Goal: Information Seeking & Learning: Learn about a topic

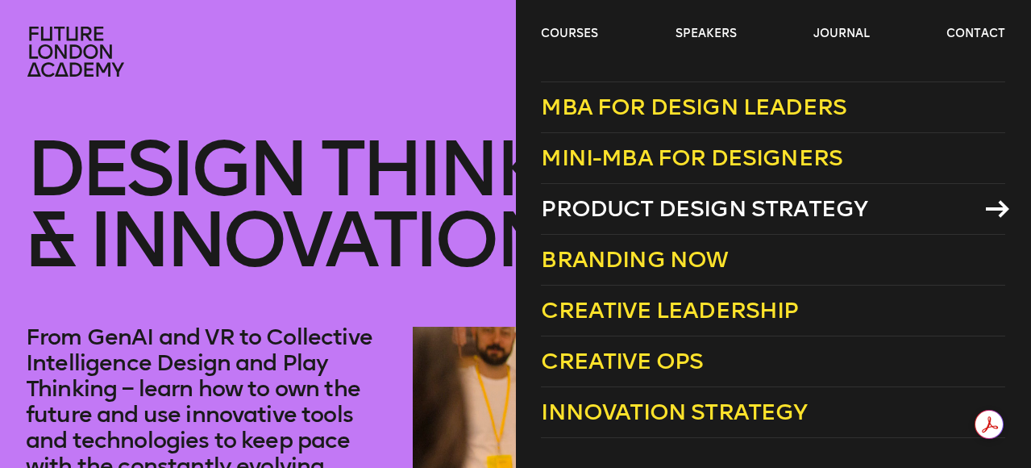
click at [685, 198] on span "Product Design Strategy" at bounding box center [704, 208] width 327 height 27
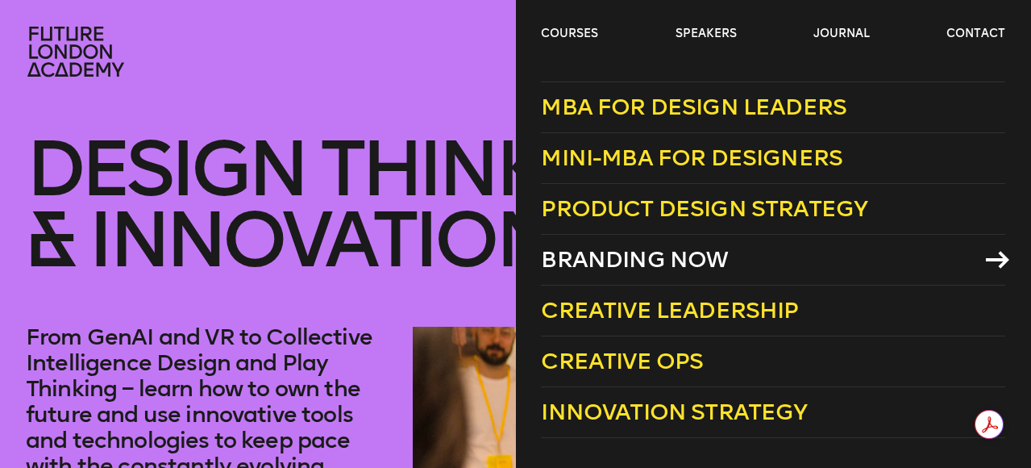
click at [676, 266] on span "Branding Now" at bounding box center [634, 259] width 187 height 27
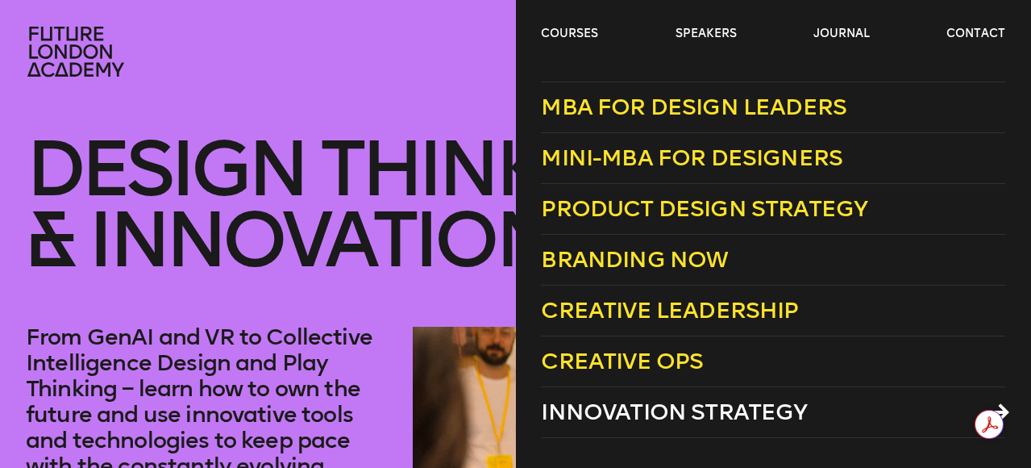
click at [653, 416] on span "Innovation Strategy" at bounding box center [674, 411] width 266 height 27
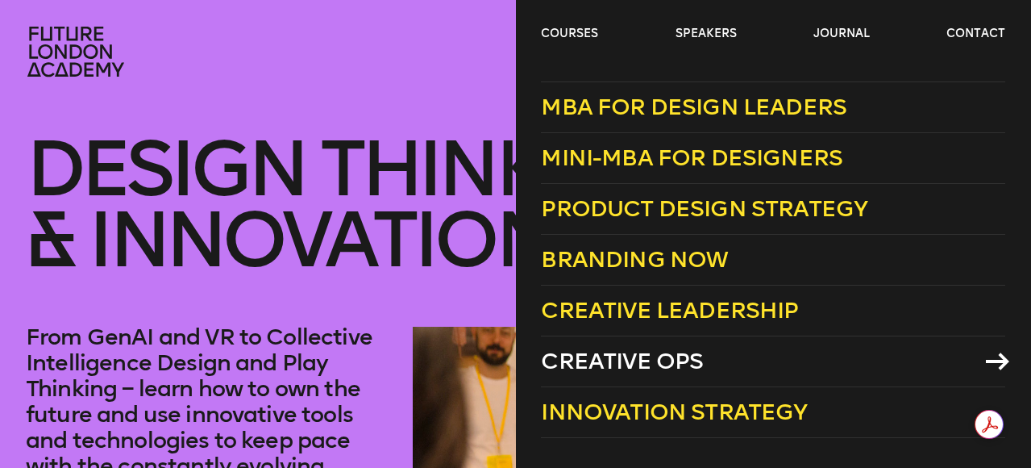
click at [595, 352] on span "Creative Ops" at bounding box center [622, 360] width 162 height 27
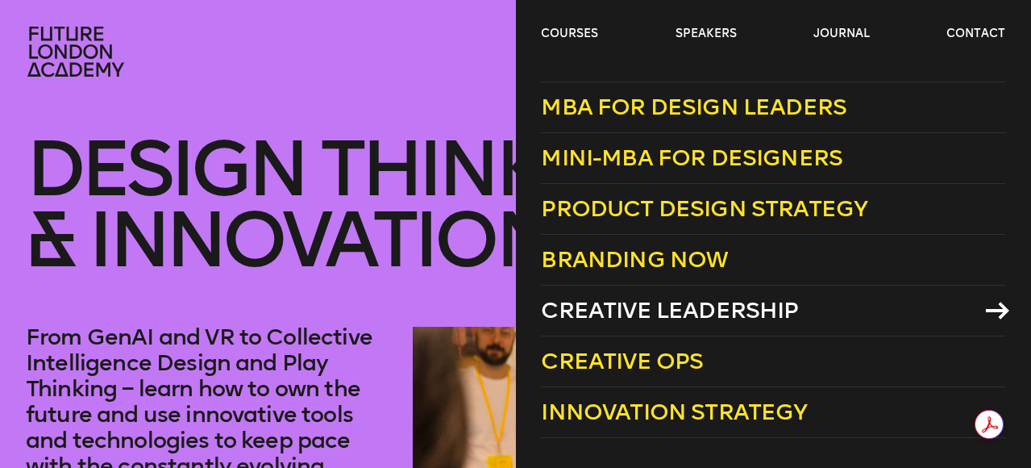
click at [632, 318] on span "Creative Leadership" at bounding box center [669, 310] width 257 height 27
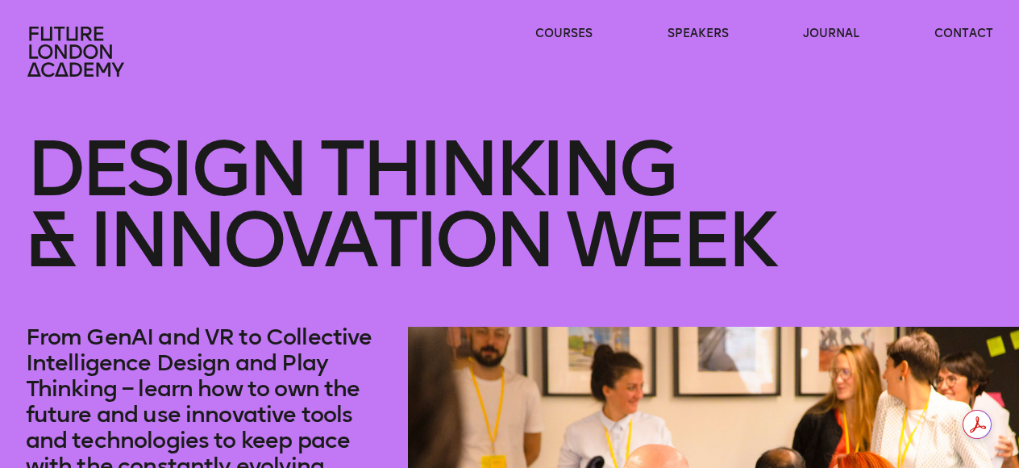
click at [41, 64] on icon at bounding box center [77, 52] width 103 height 52
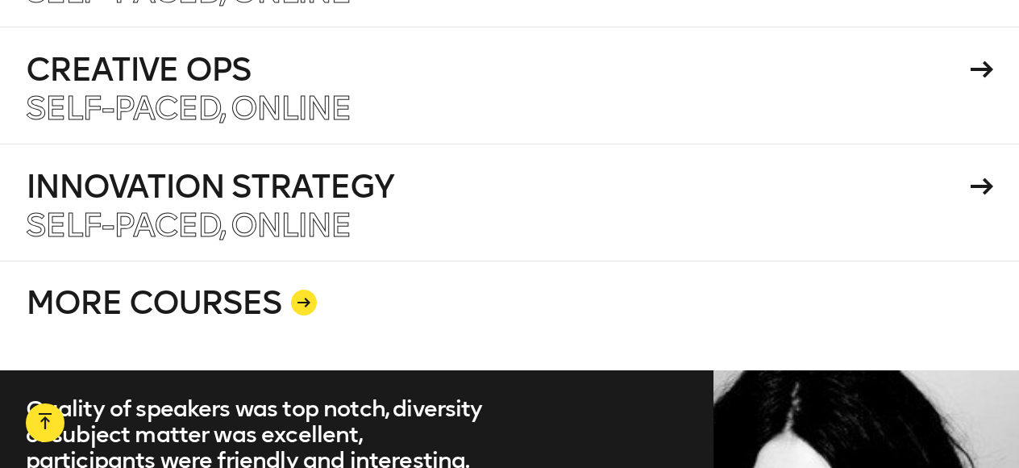
scroll to position [2869, 0]
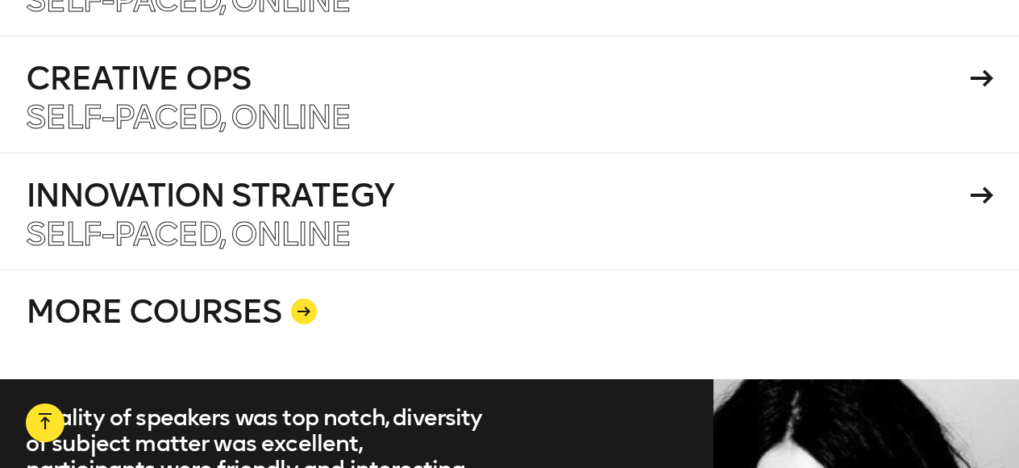
click at [297, 306] on icon at bounding box center [303, 311] width 13 height 10
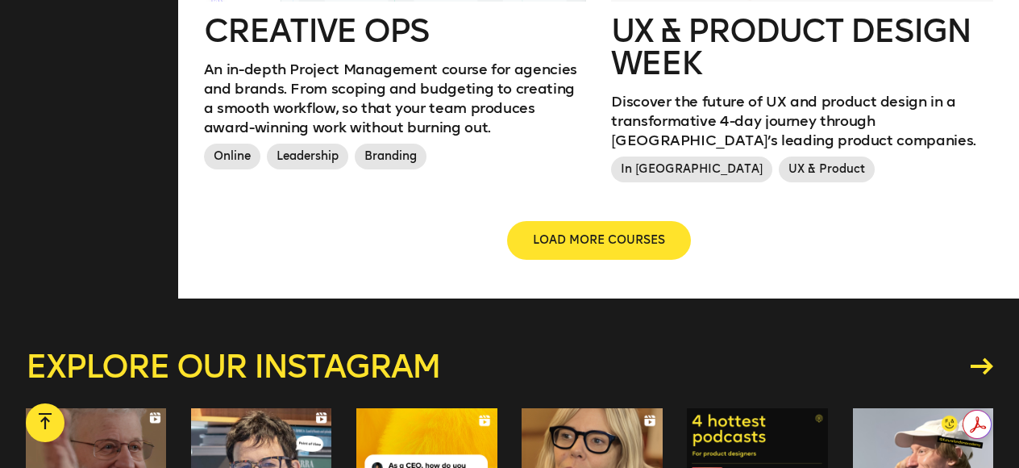
scroll to position [2007, 0]
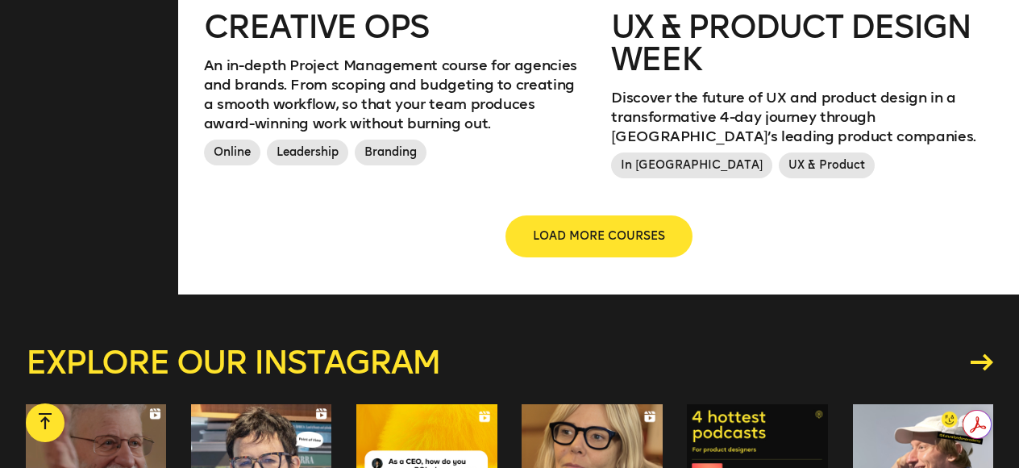
click at [585, 232] on span "LOAD MORE COURSES" at bounding box center [599, 236] width 132 height 16
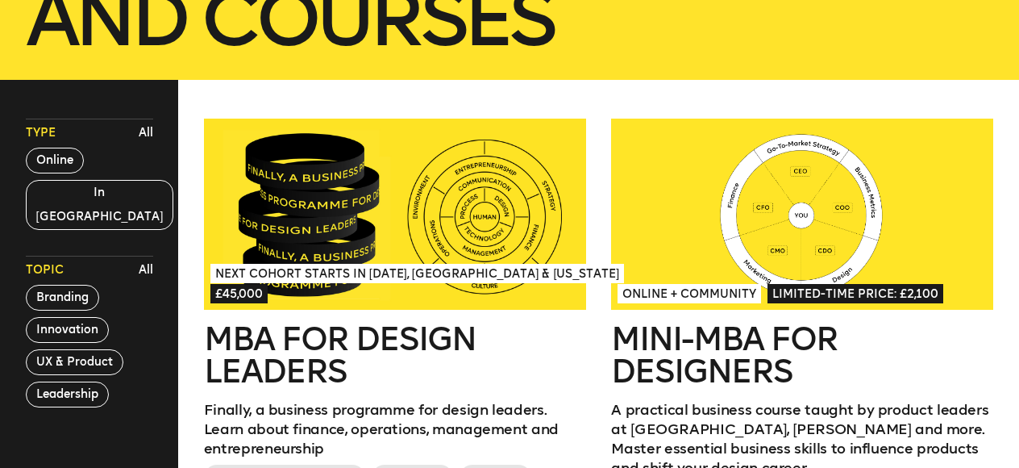
scroll to position [387, 0]
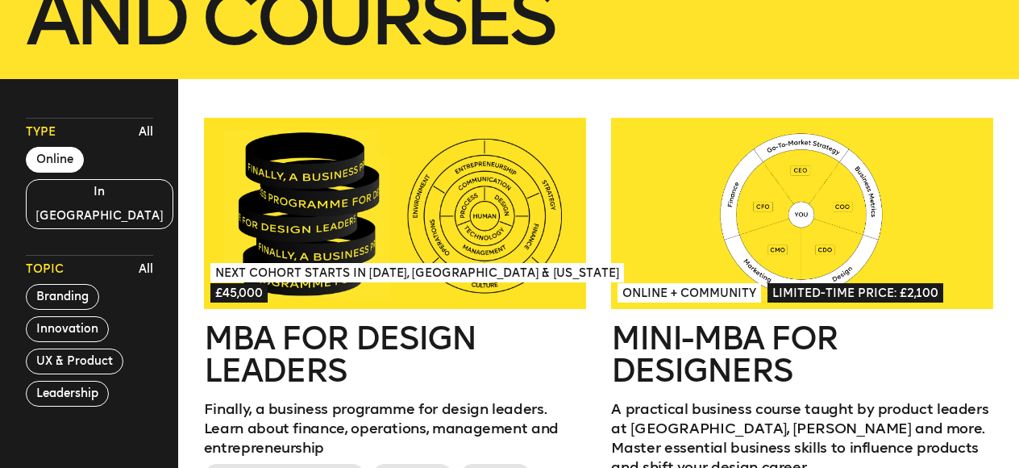
click at [69, 159] on button "Online" at bounding box center [55, 160] width 58 height 26
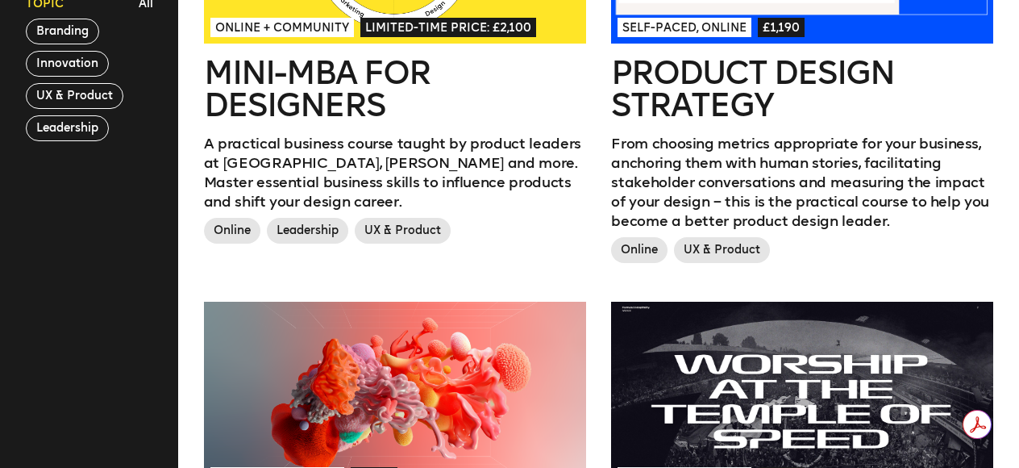
scroll to position [630, 0]
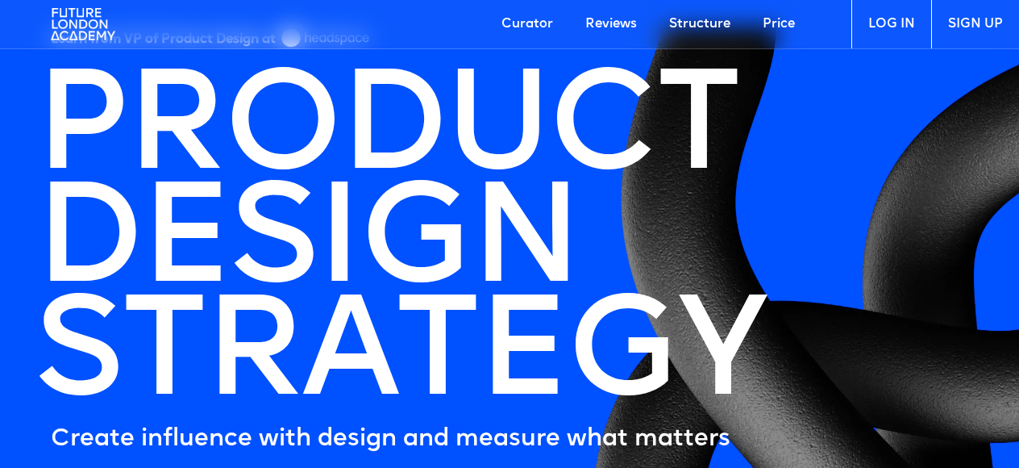
scroll to position [15, 0]
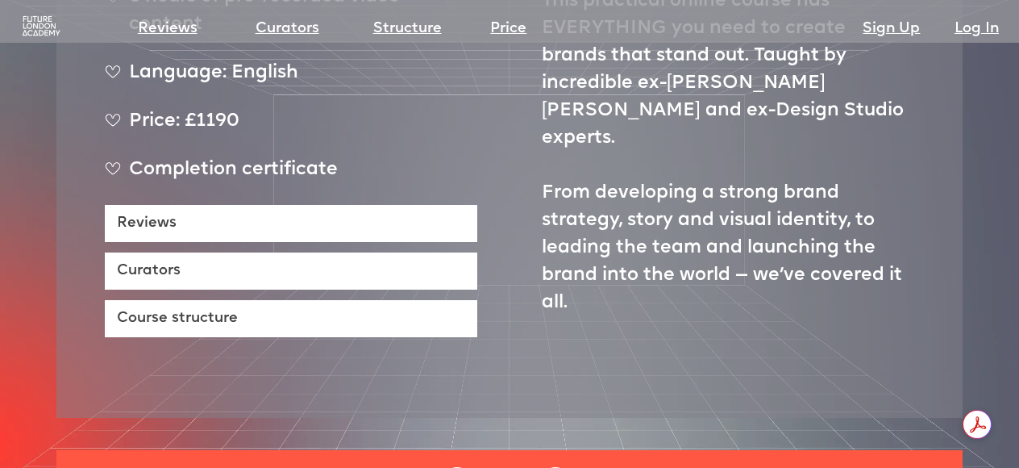
scroll to position [780, 0]
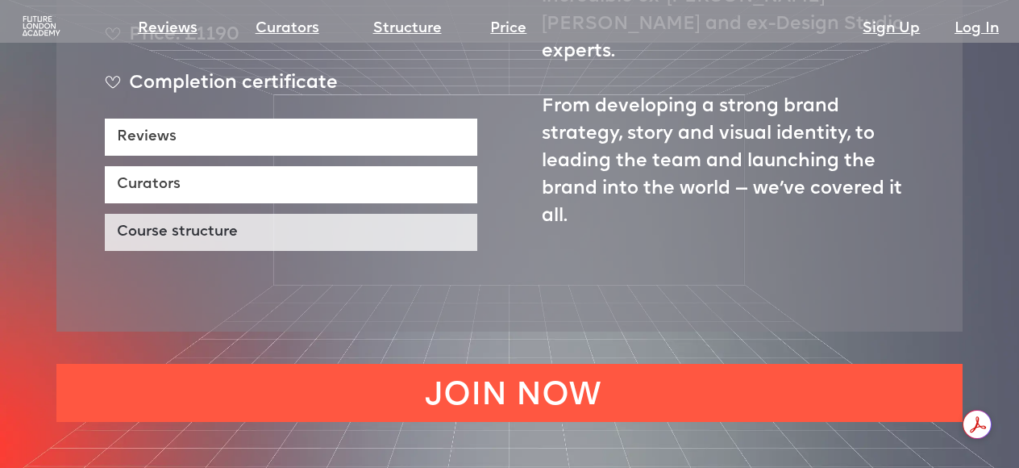
click at [314, 214] on link "Course structure" at bounding box center [291, 232] width 372 height 37
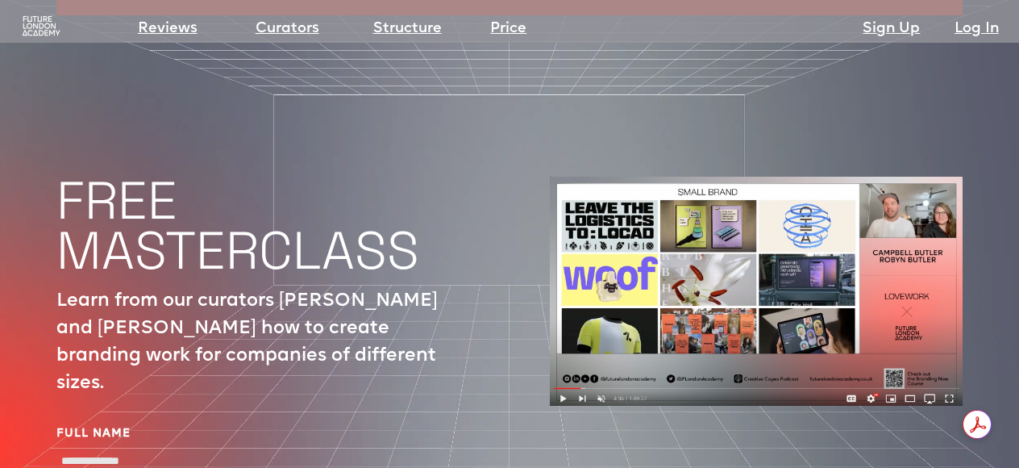
scroll to position [5310, 0]
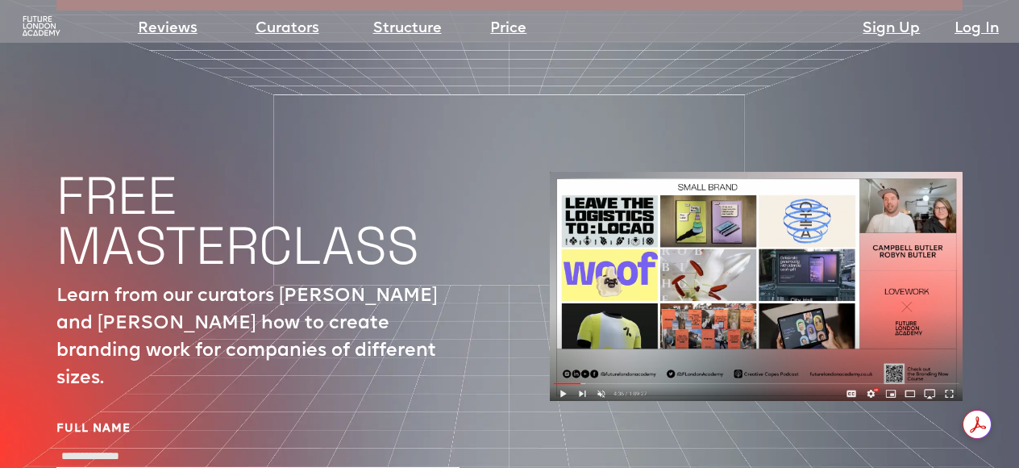
click at [564, 334] on img at bounding box center [756, 287] width 413 height 230
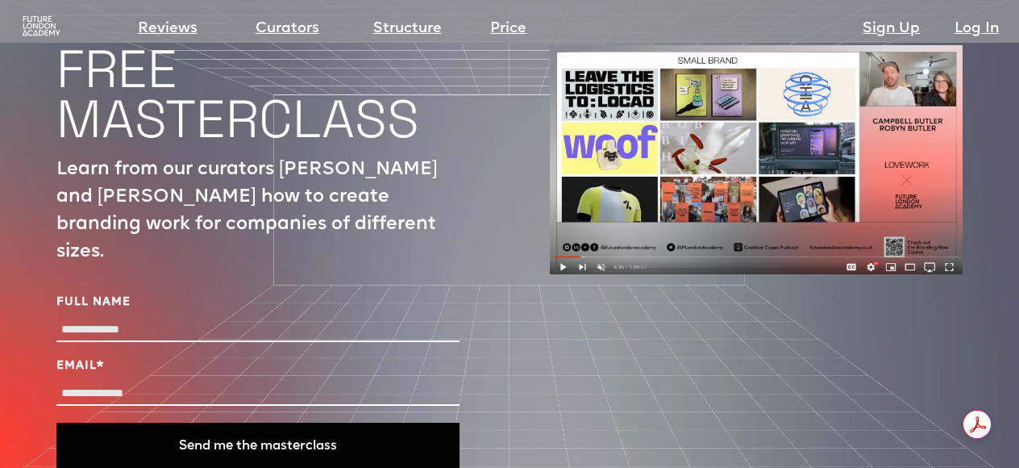
scroll to position [5445, 0]
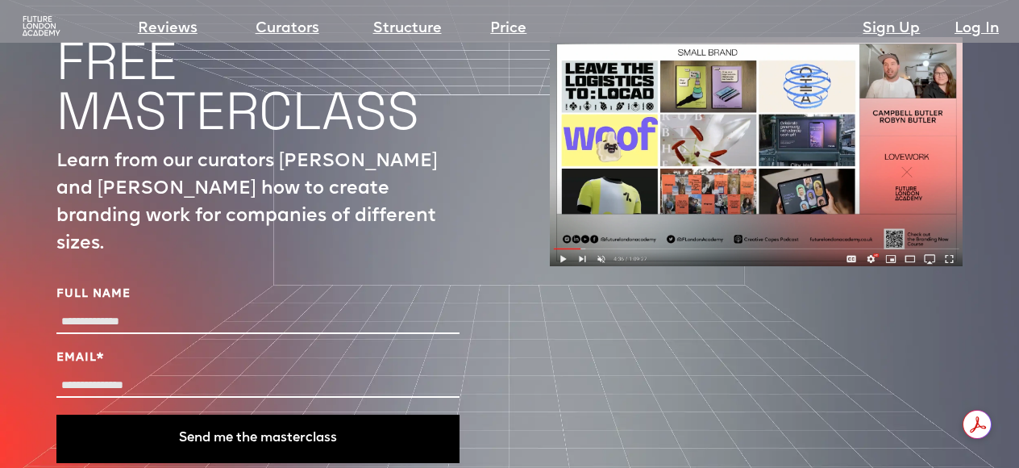
click at [186, 148] on p "Learn from our curators Campbell and Robyn Butler how to create branding work f…" at bounding box center [262, 203] width 413 height 110
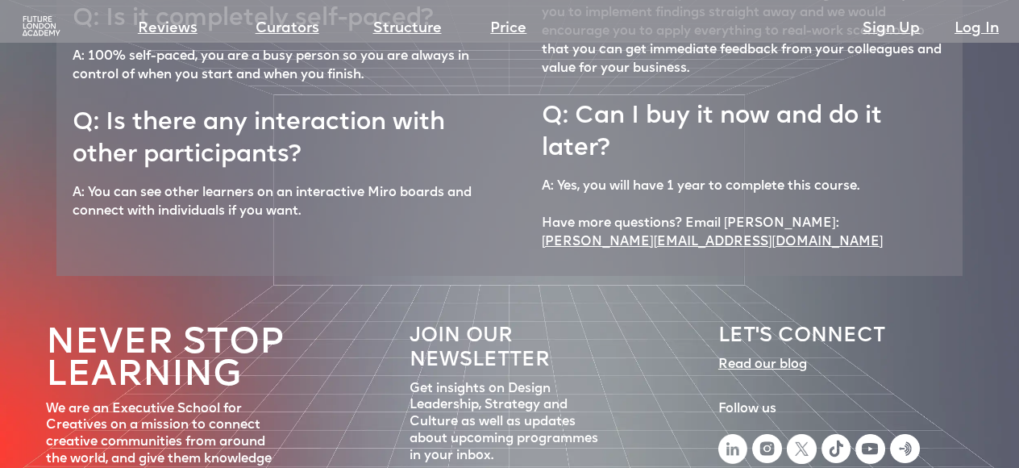
scroll to position [7314, 0]
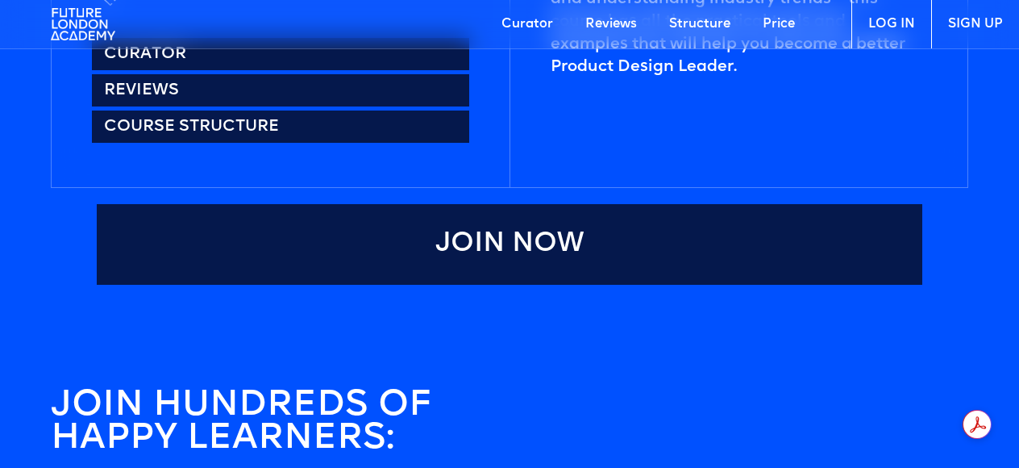
scroll to position [1297, 0]
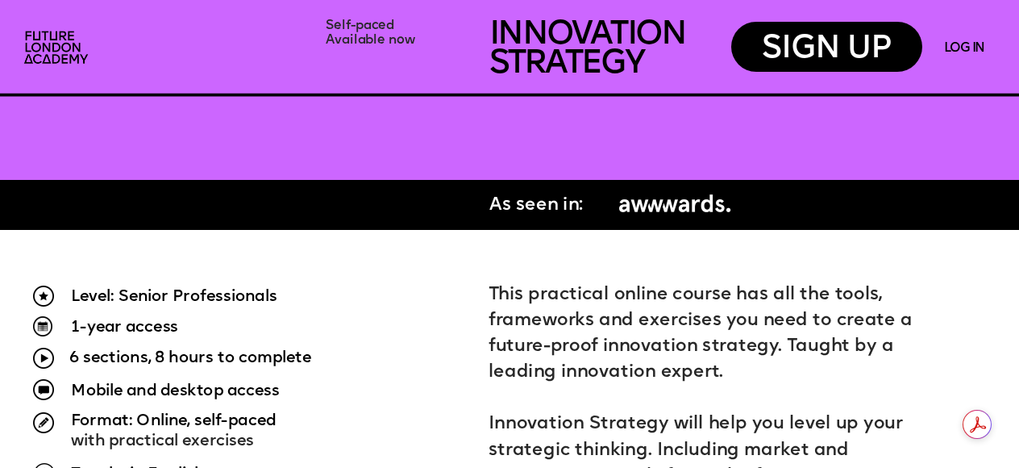
scroll to position [777, 0]
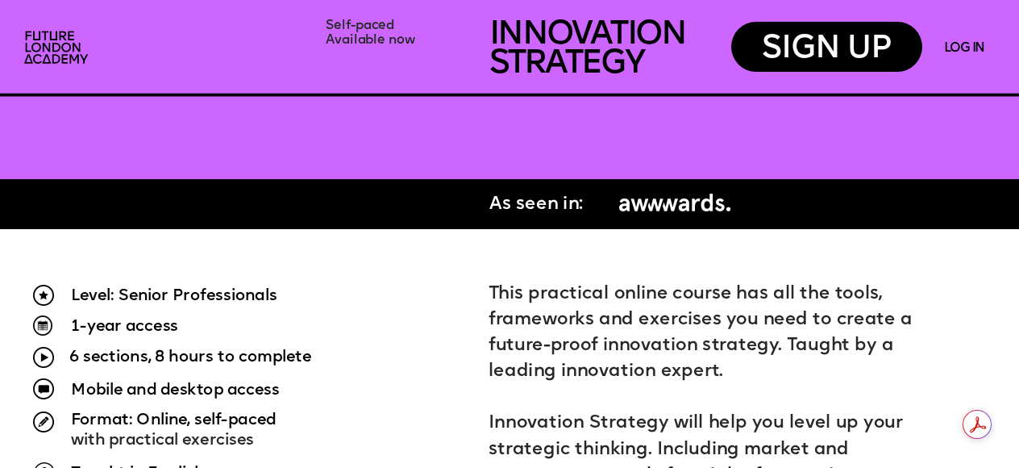
click at [572, 203] on span "As seen in:" at bounding box center [536, 205] width 94 height 18
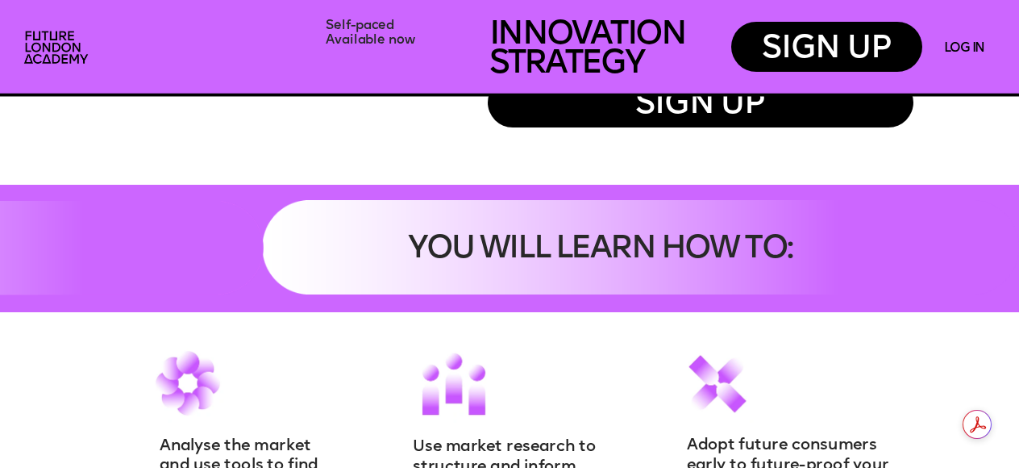
scroll to position [1333, 0]
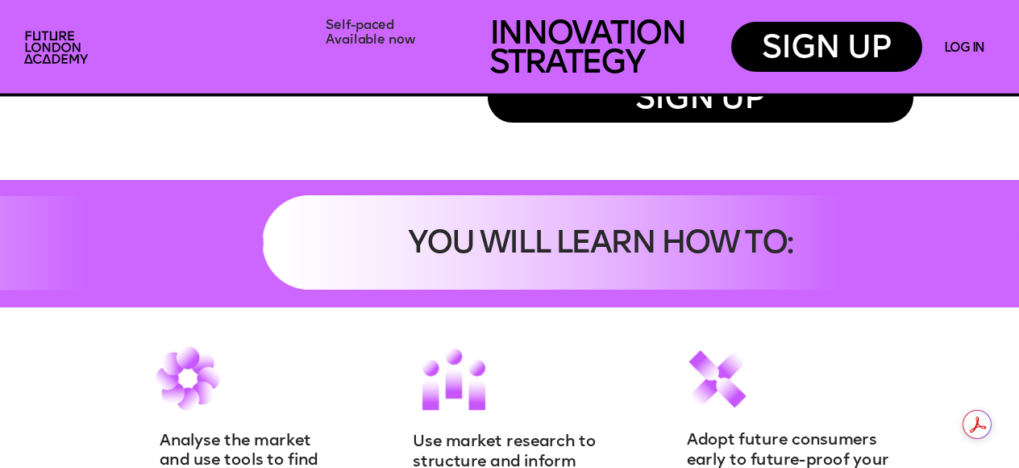
click at [532, 229] on span "YOU WILL LEARN HOW TO:" at bounding box center [600, 245] width 384 height 32
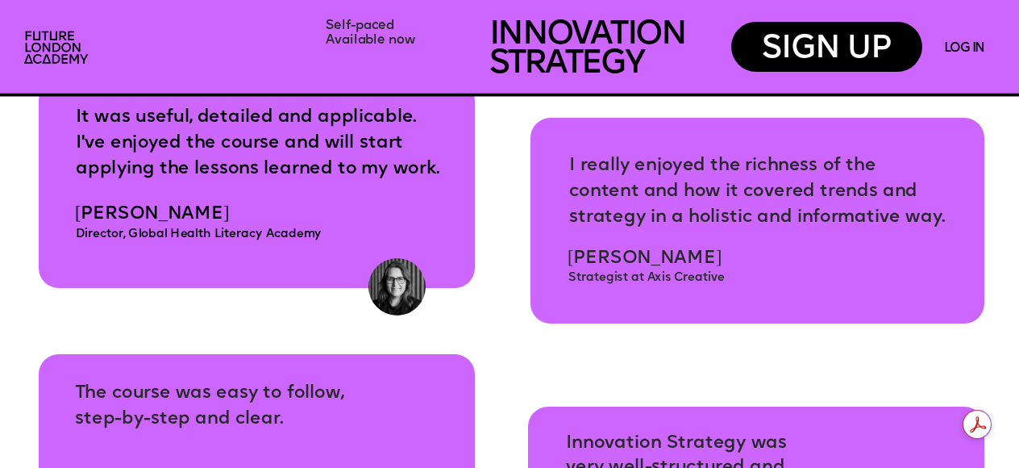
scroll to position [4975, 0]
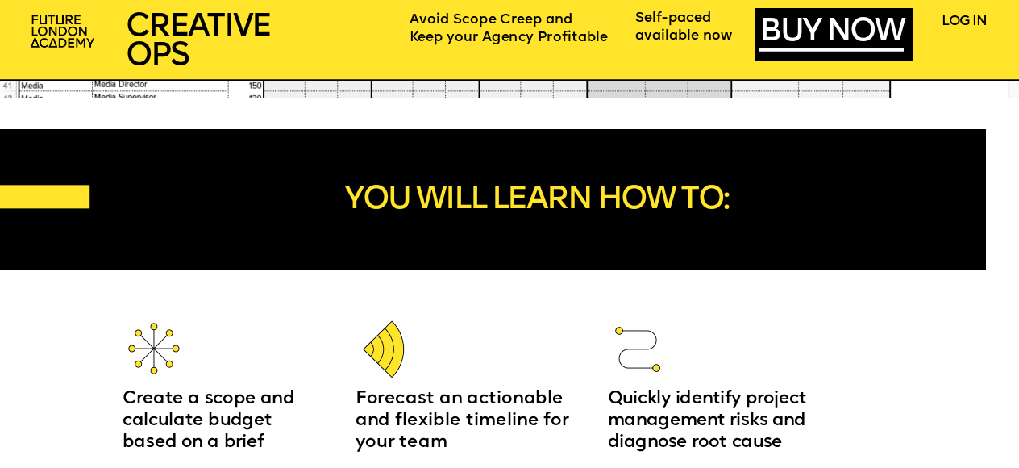
scroll to position [1518, 0]
click at [544, 188] on span "YOU WILL LEARN HOW TO:" at bounding box center [536, 200] width 384 height 32
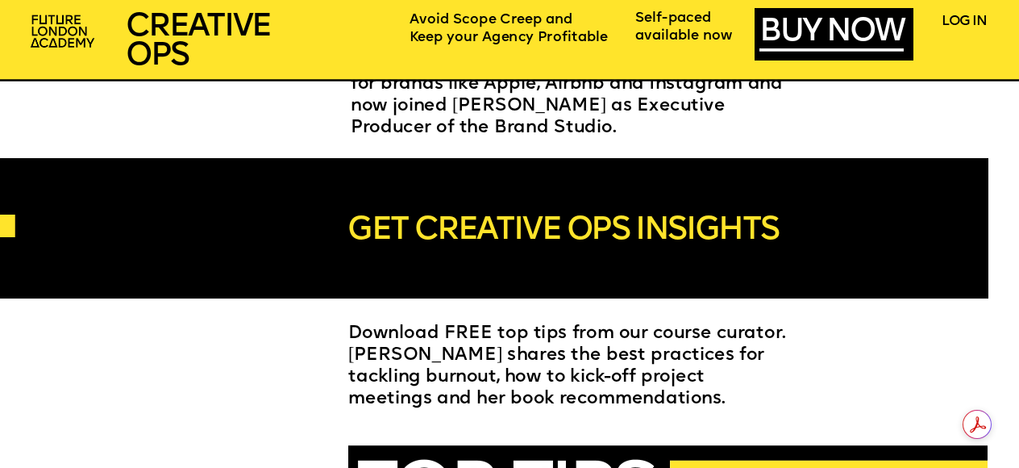
scroll to position [3718, 0]
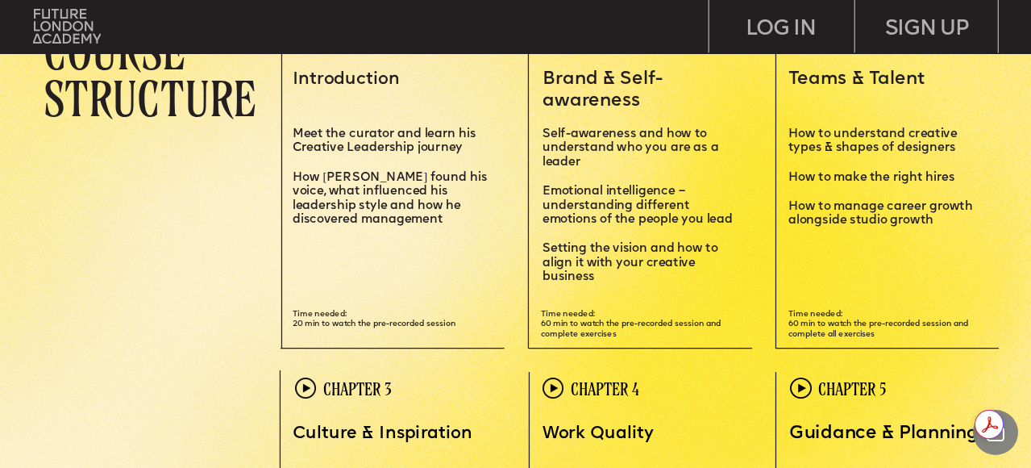
scroll to position [3064, 0]
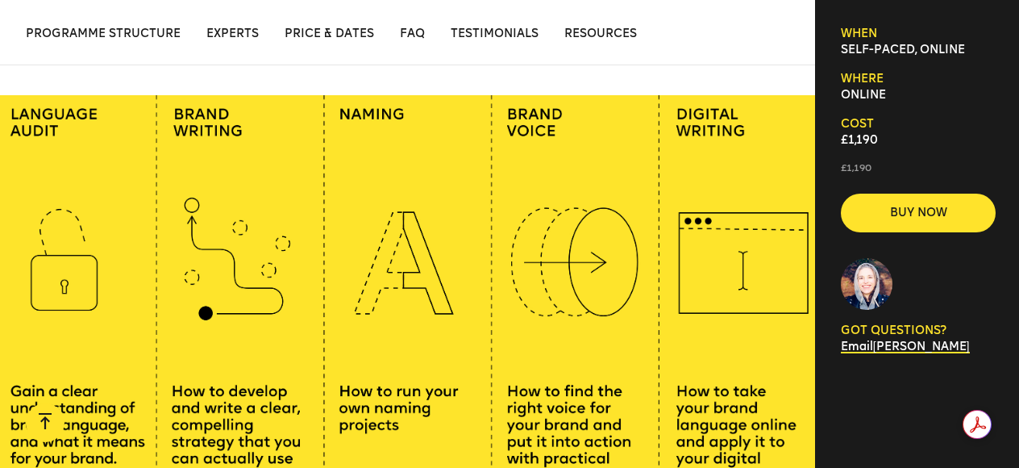
scroll to position [975, 0]
